Goal: Information Seeking & Learning: Learn about a topic

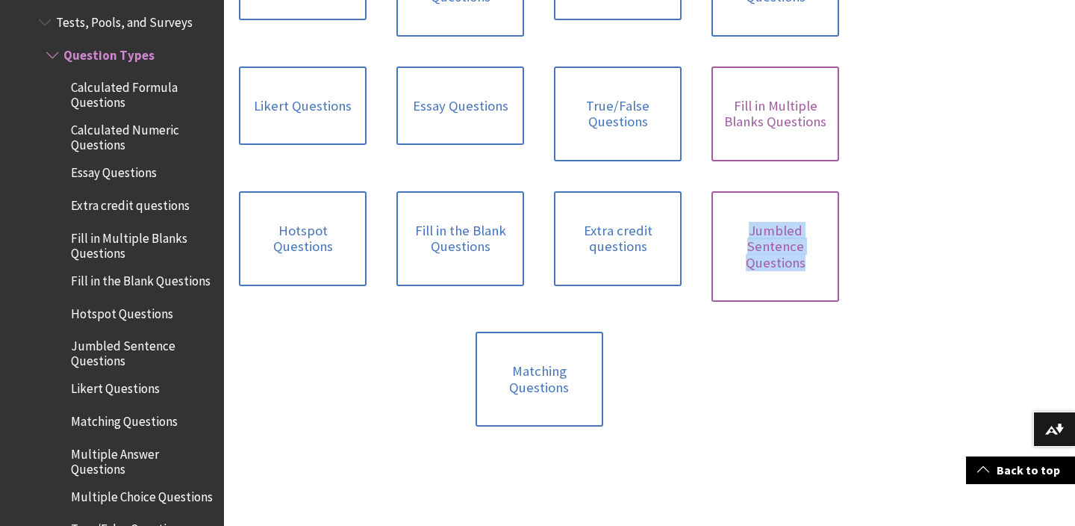
scroll to position [653, 0]
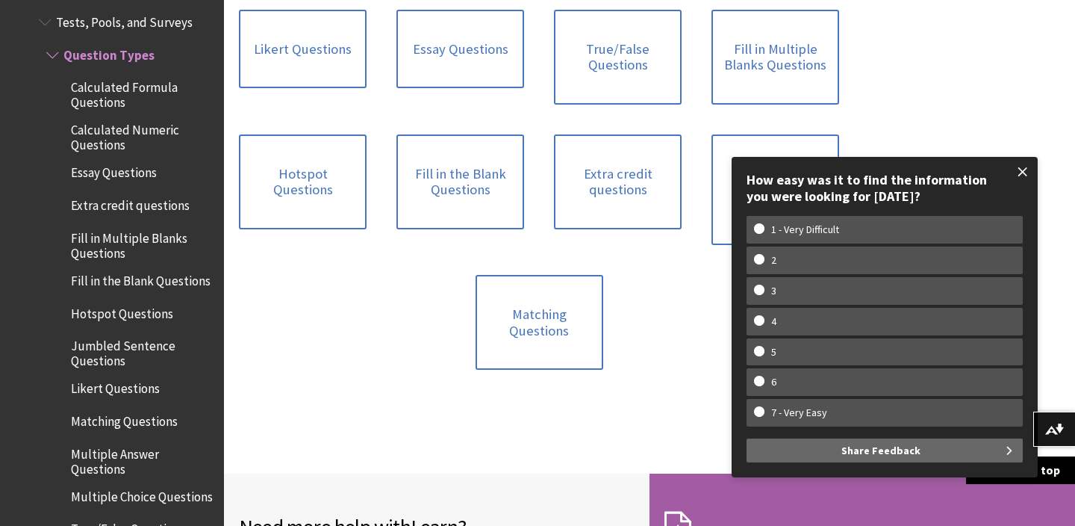
click at [1023, 173] on span at bounding box center [1022, 171] width 31 height 31
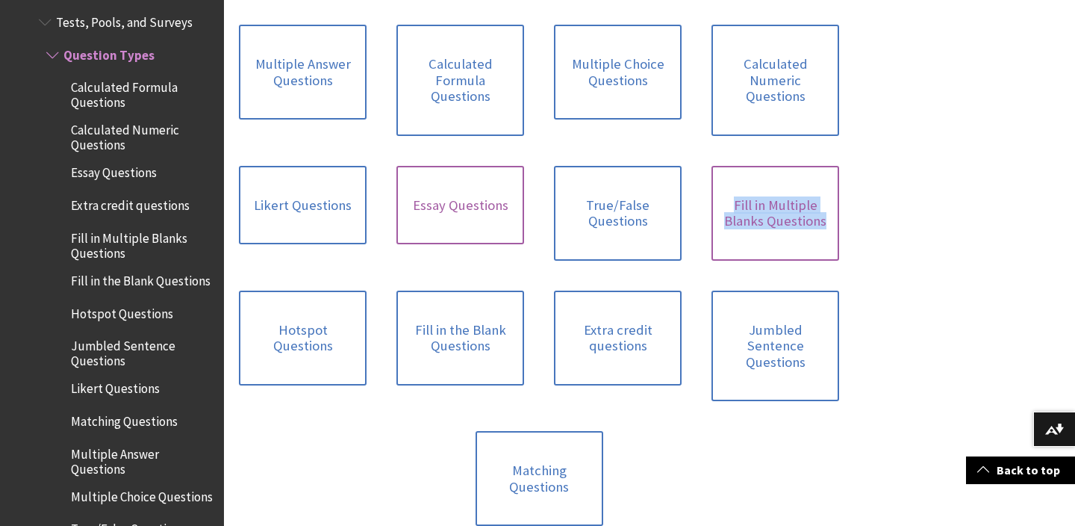
scroll to position [509, 0]
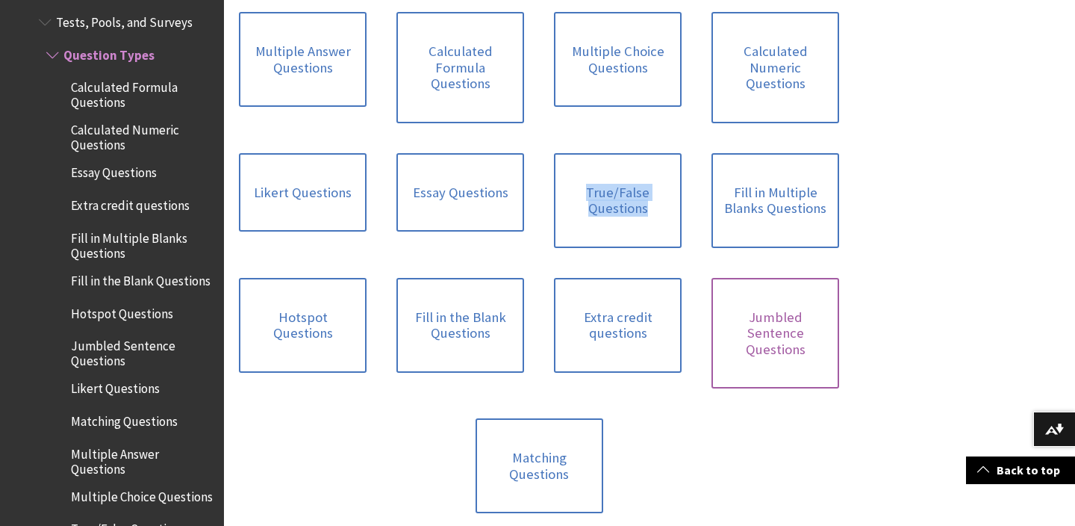
click at [743, 323] on link "Jumbled Sentence Questions" at bounding box center [776, 333] width 128 height 111
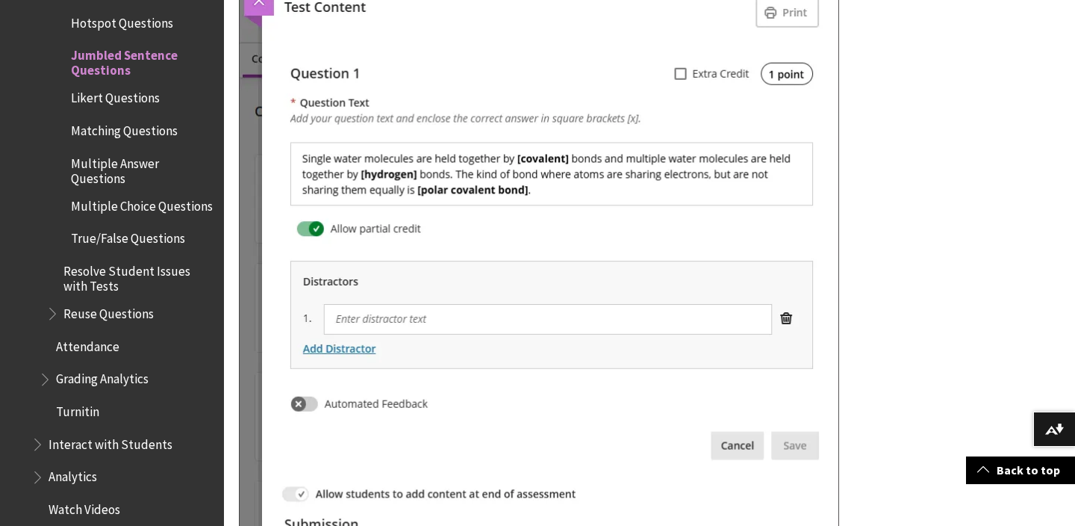
scroll to position [1069, 0]
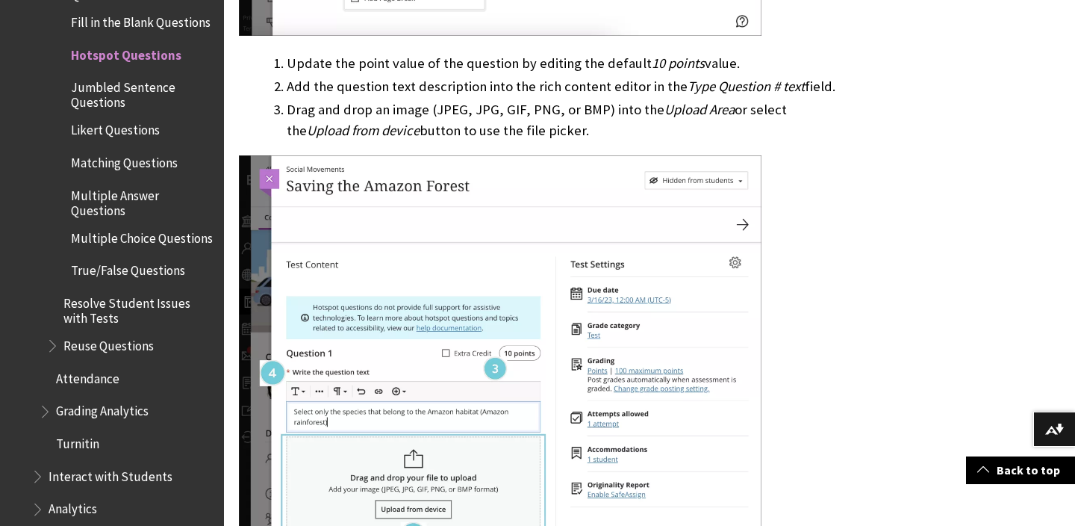
scroll to position [1700, 0]
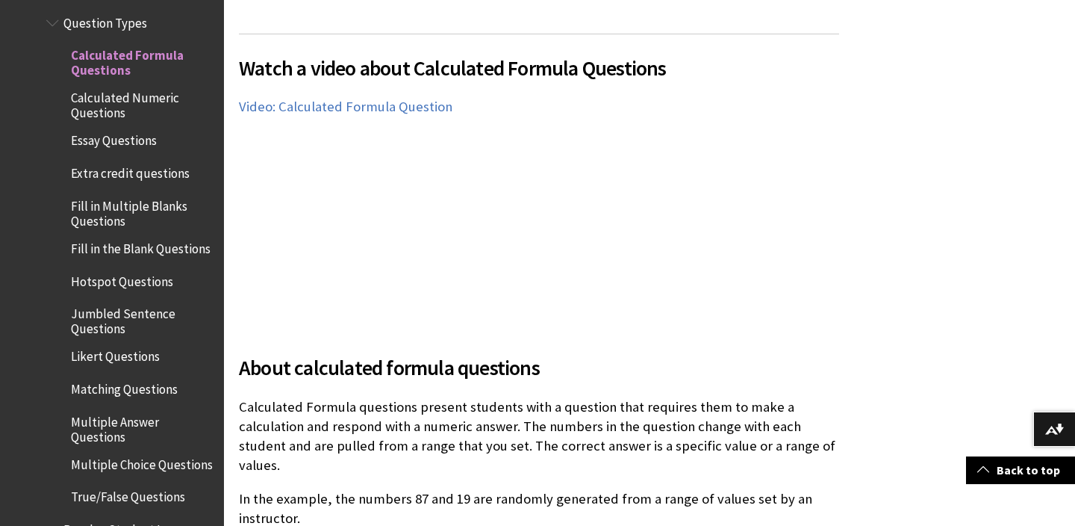
scroll to position [448, 0]
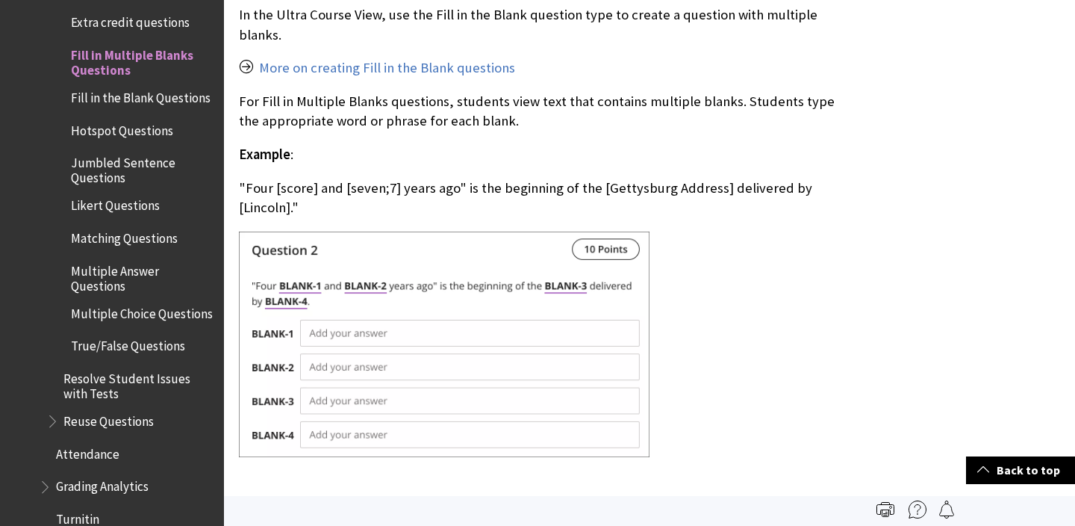
scroll to position [530, 0]
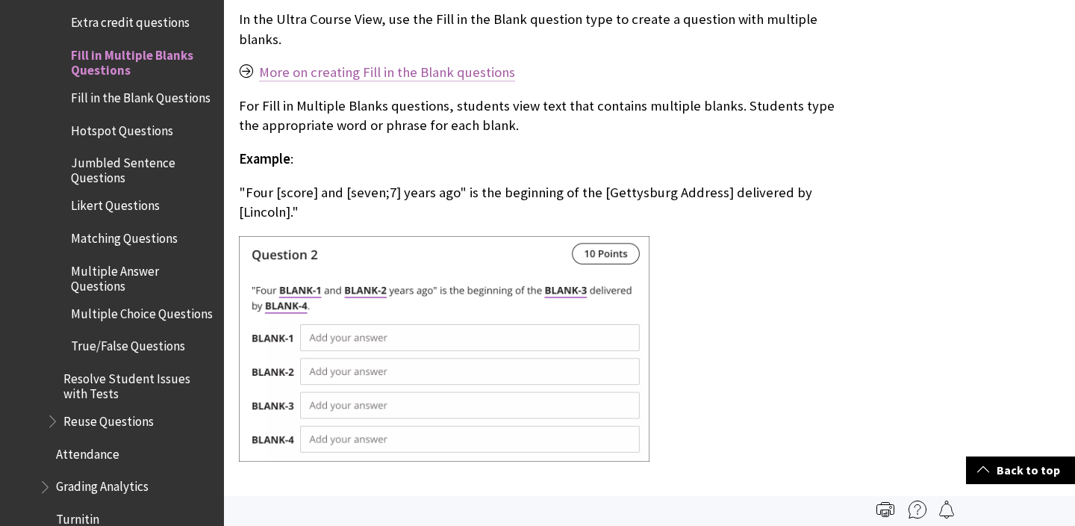
click at [417, 70] on link "More on creating Fill in the Blank questions" at bounding box center [387, 72] width 256 height 18
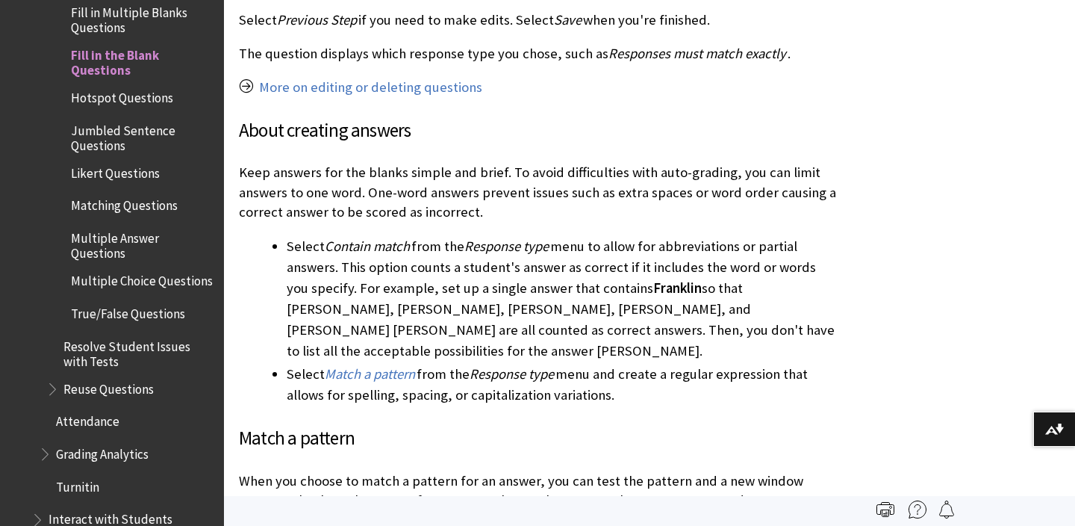
scroll to position [2405, 0]
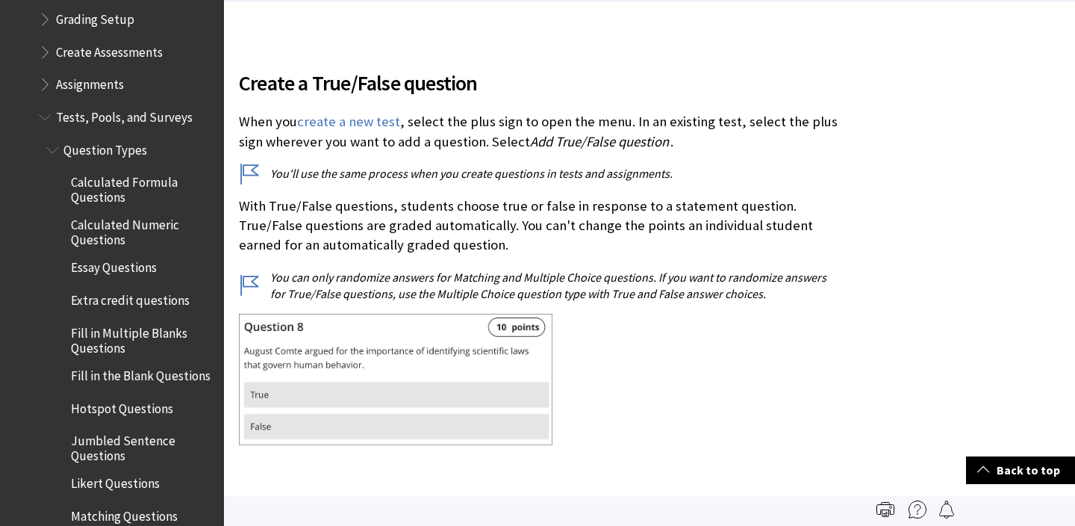
scroll to position [2296, 0]
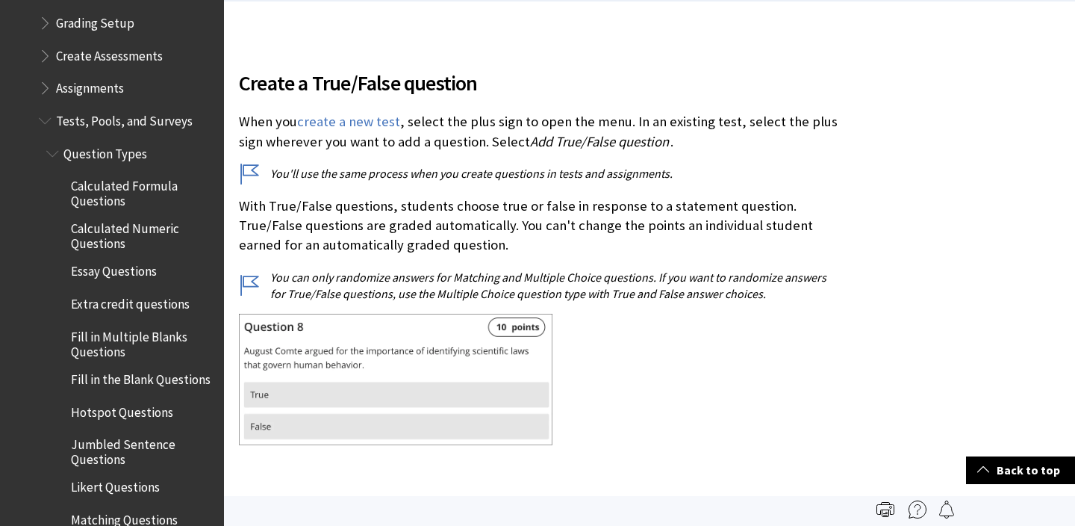
click at [130, 108] on span "Tests, Pools, and Surveys" at bounding box center [124, 118] width 137 height 20
click at [126, 108] on span "Tests, Pools, and Surveys" at bounding box center [129, 118] width 147 height 20
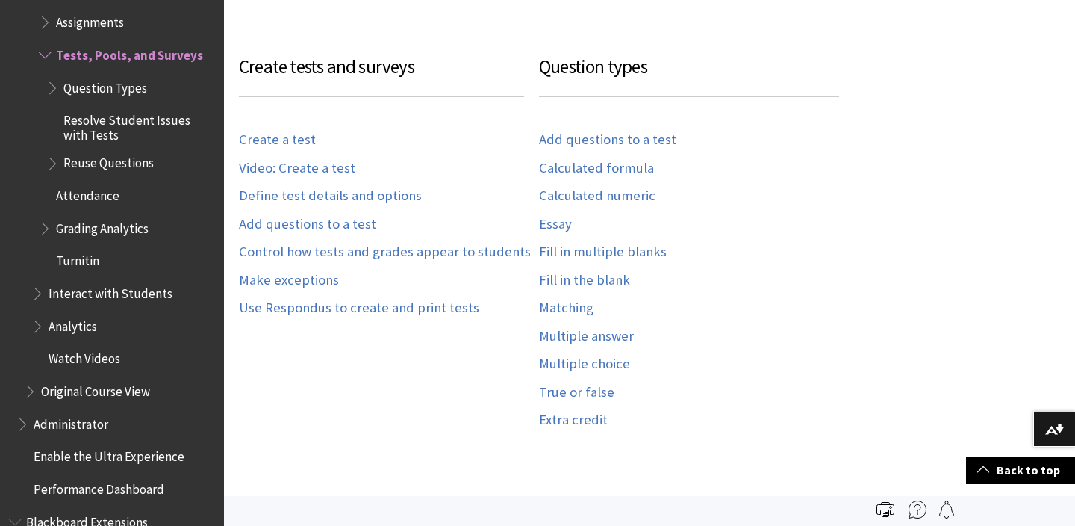
scroll to position [772, 0]
click at [313, 230] on link "Add questions to a test" at bounding box center [307, 225] width 137 height 17
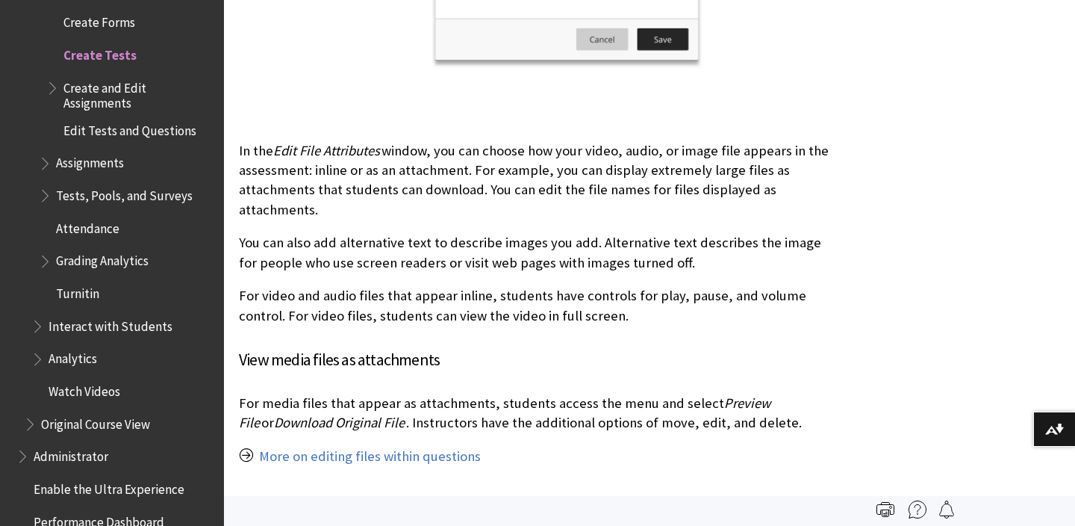
scroll to position [17418, 0]
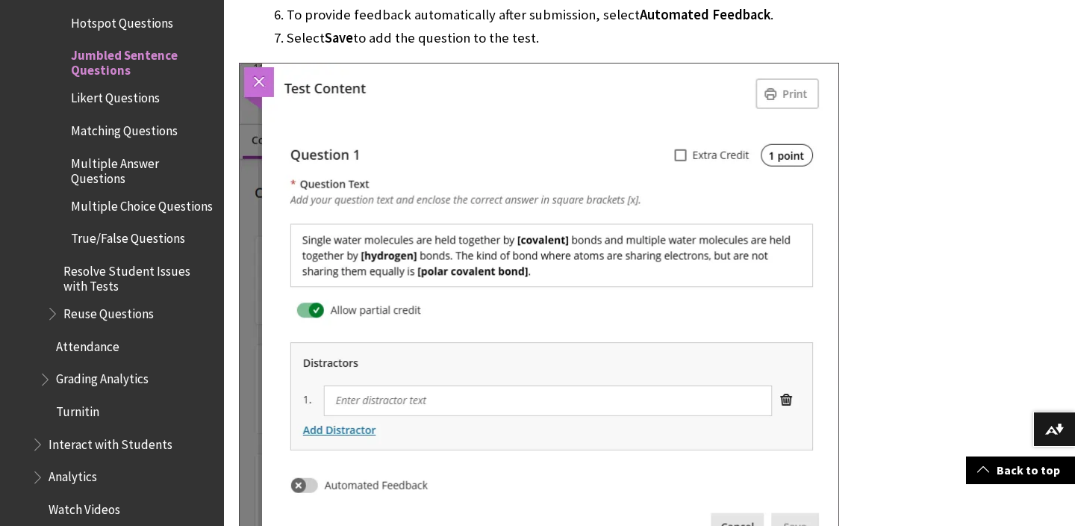
scroll to position [989, 0]
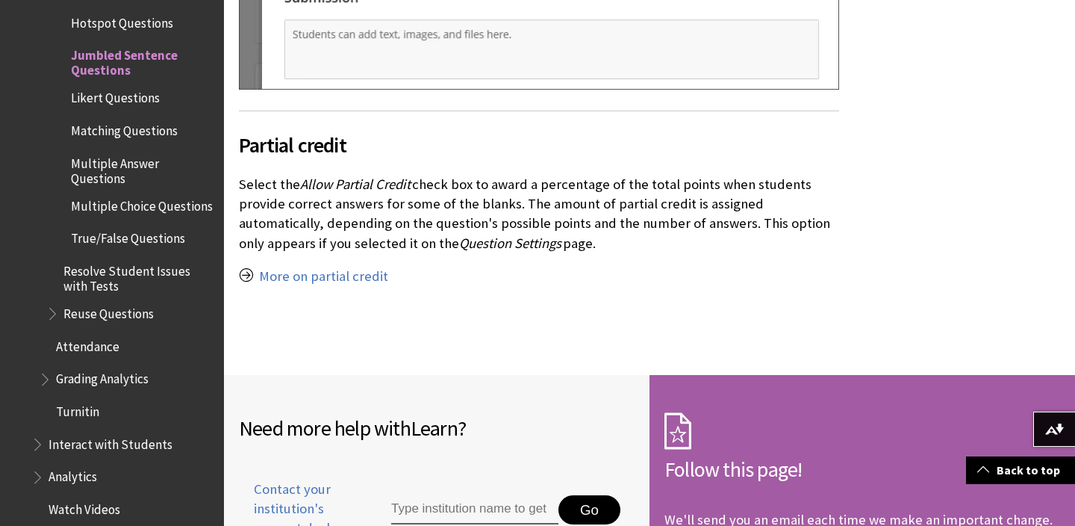
scroll to position [1567, 0]
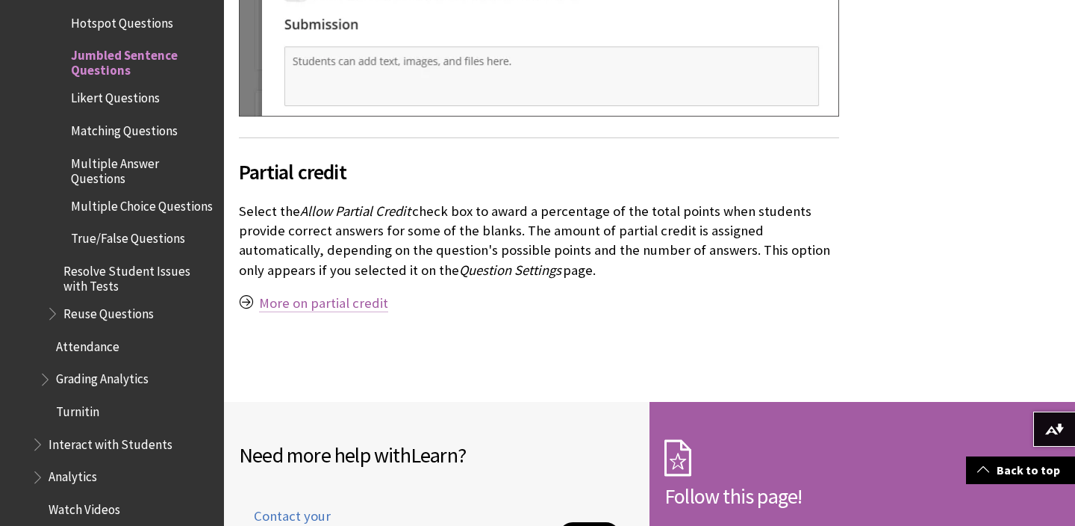
click at [275, 294] on link "More on partial credit" at bounding box center [323, 303] width 129 height 18
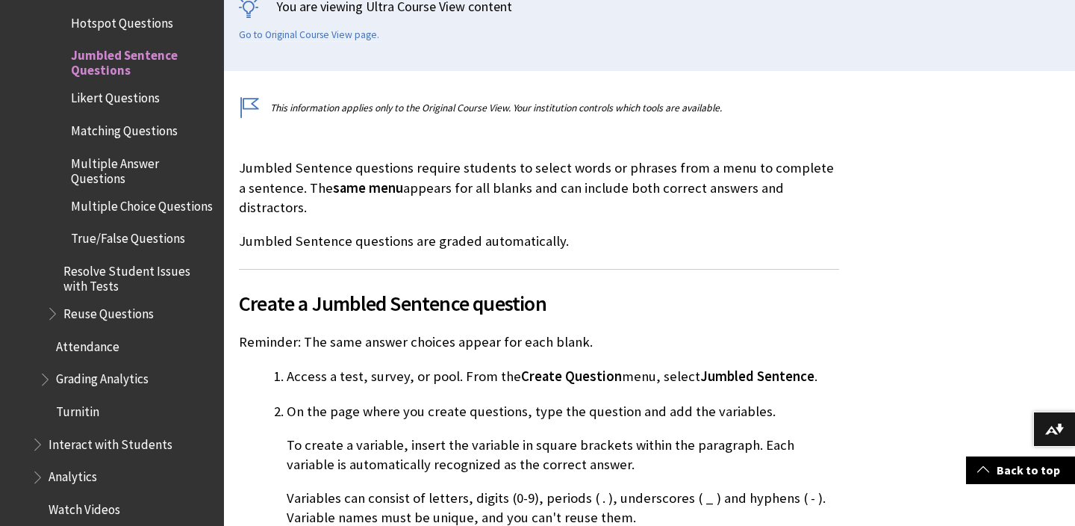
scroll to position [359, 0]
